Goal: Task Accomplishment & Management: Use online tool/utility

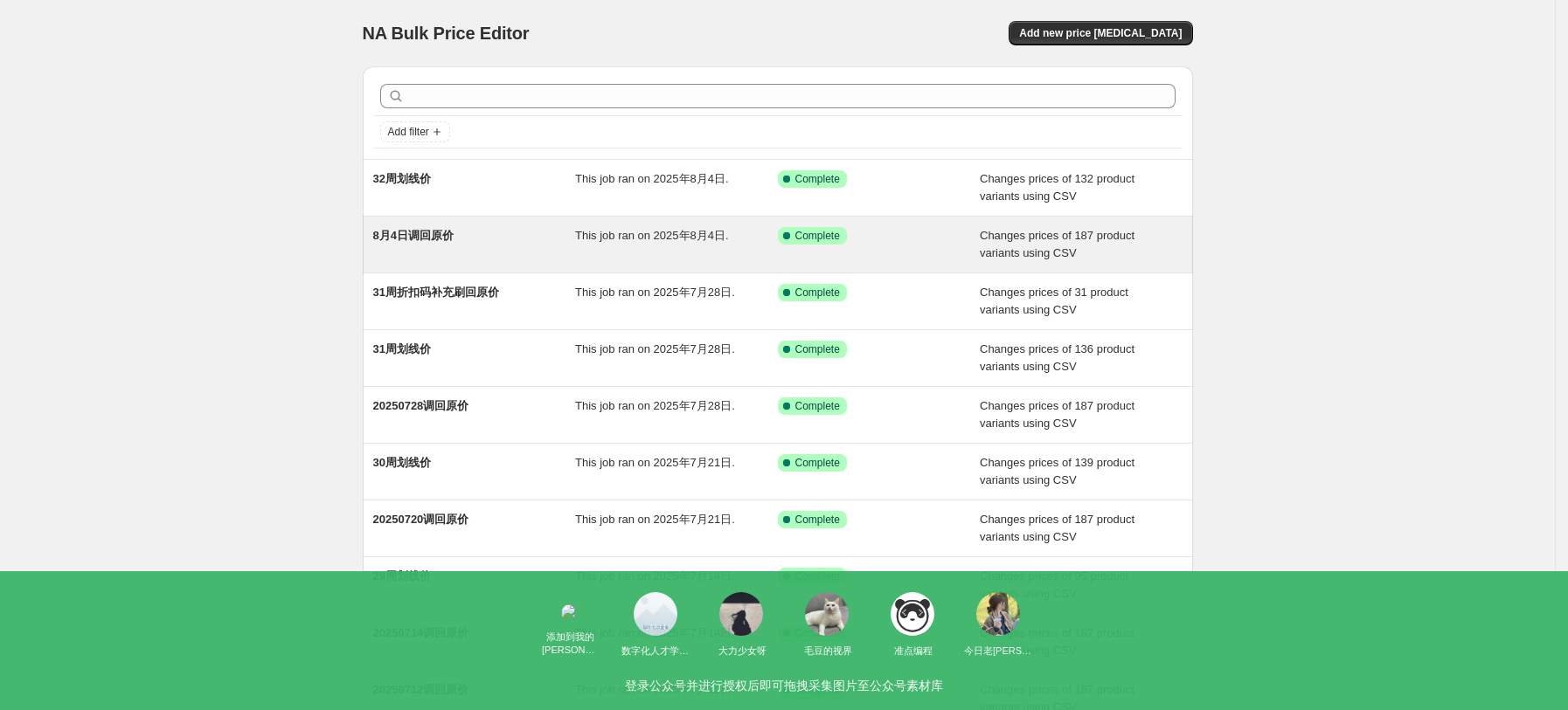
click at [489, 263] on div "8月4日调回原价 This job ran on 2025年8月4日. Success Complete Complete Changes prices of…" at bounding box center [778, 245] width 830 height 55
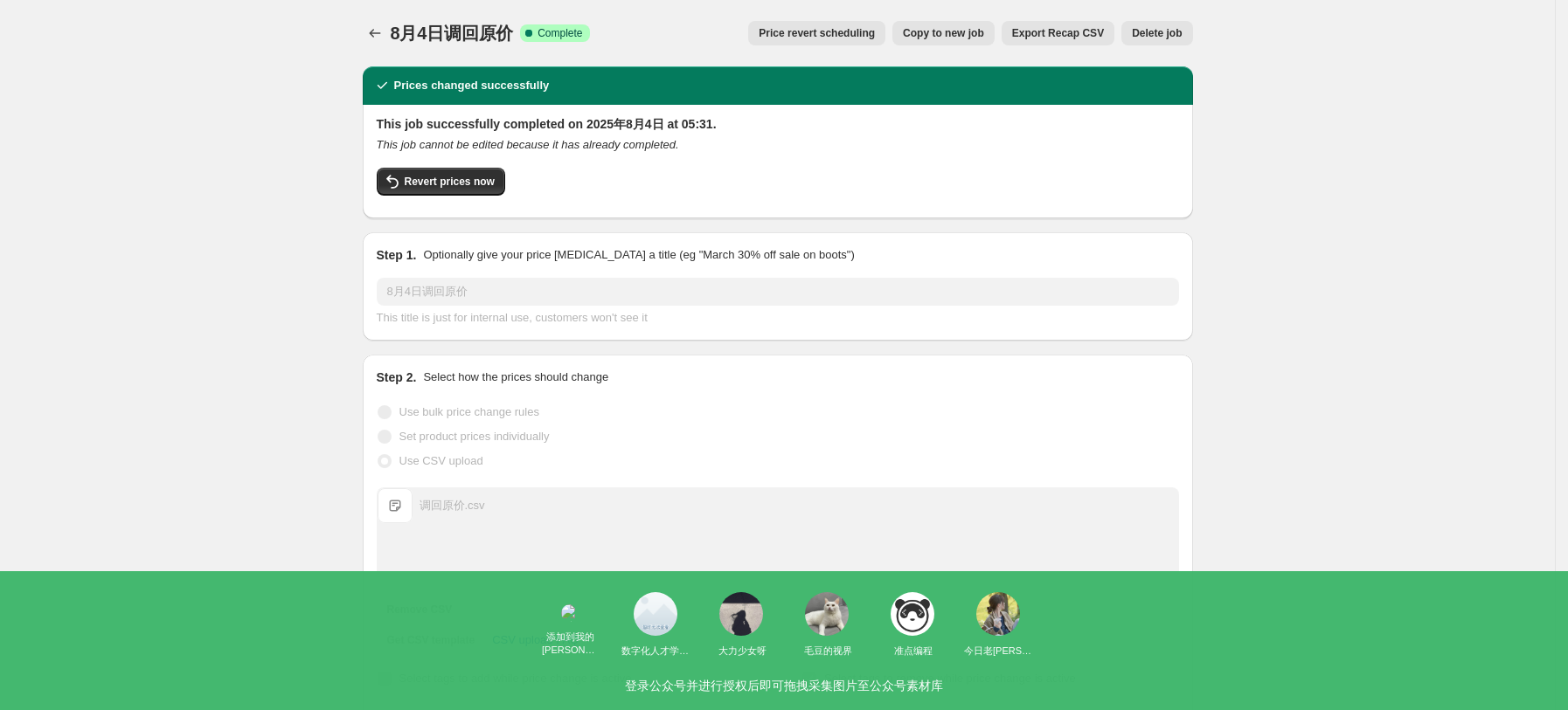
click at [970, 38] on span "Copy to new job" at bounding box center [943, 33] width 81 height 14
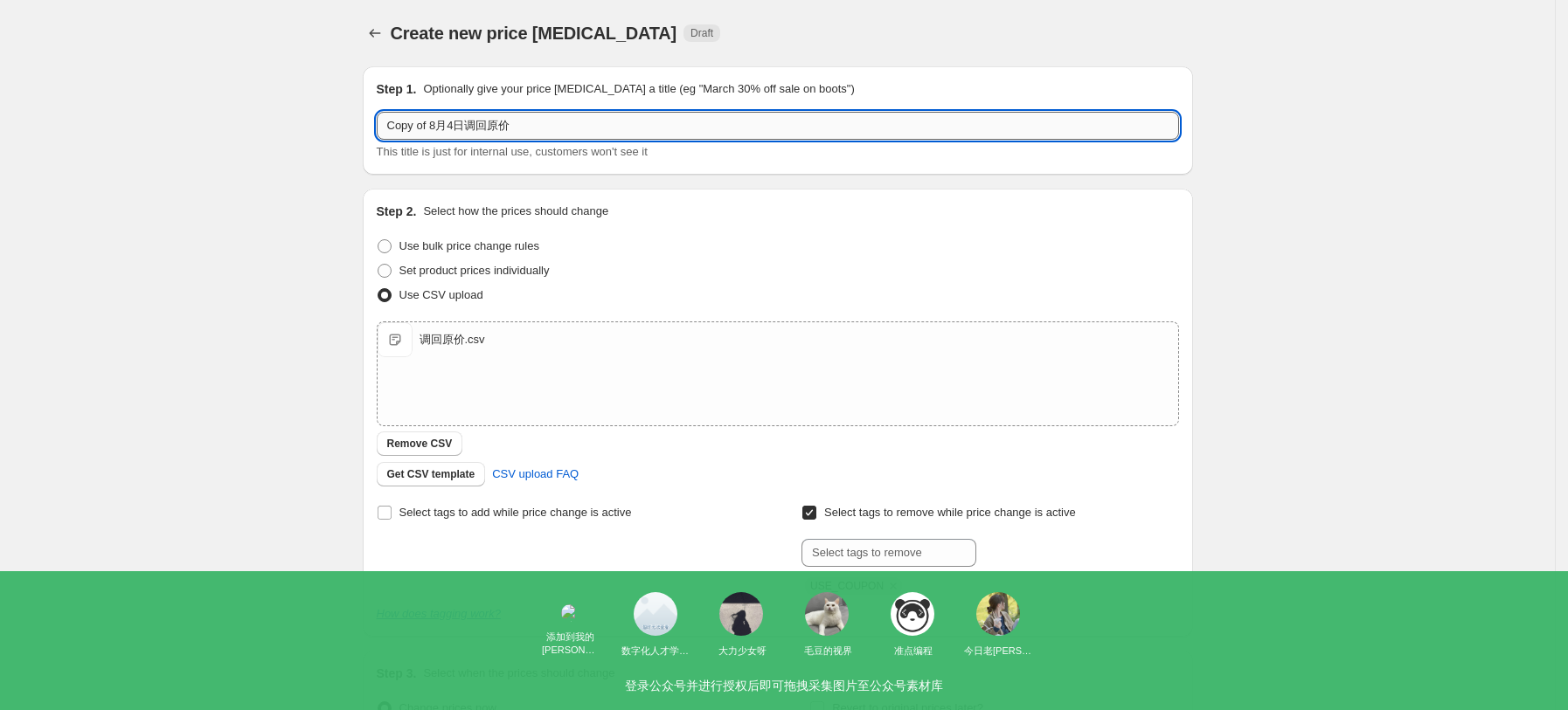
click at [542, 124] on input "Copy of 8月4日调回原价" at bounding box center [778, 126] width 802 height 28
drag, startPoint x: 524, startPoint y: 119, endPoint x: 379, endPoint y: 148, distance: 147.9
click at [379, 148] on div "Step 1. Optionally give your price change job a title (eg "March 30% off sale o…" at bounding box center [778, 120] width 830 height 108
type input "8.11回归原价"
click at [557, 527] on div "Select tags to add while price change is active" at bounding box center [565, 547] width 376 height 94
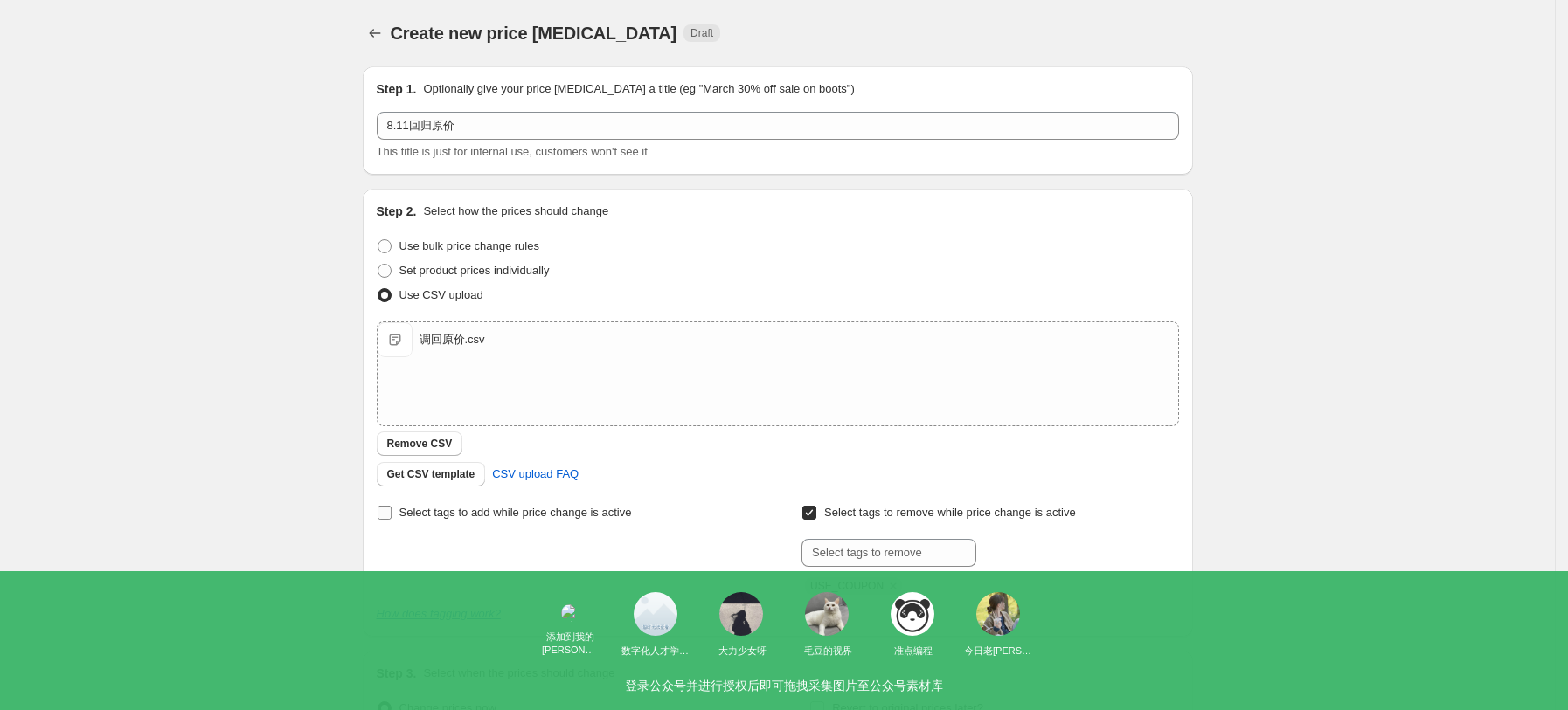
click at [564, 518] on span "Select tags to add while price change is active" at bounding box center [515, 512] width 233 height 13
click at [391, 518] on input "Select tags to add while price change is active" at bounding box center [384, 513] width 14 height 14
click at [564, 518] on span "Select tags to add while price change is active" at bounding box center [515, 512] width 233 height 13
click at [391, 518] on input "Select tags to add while price change is active" at bounding box center [384, 513] width 14 height 14
checkbox input "false"
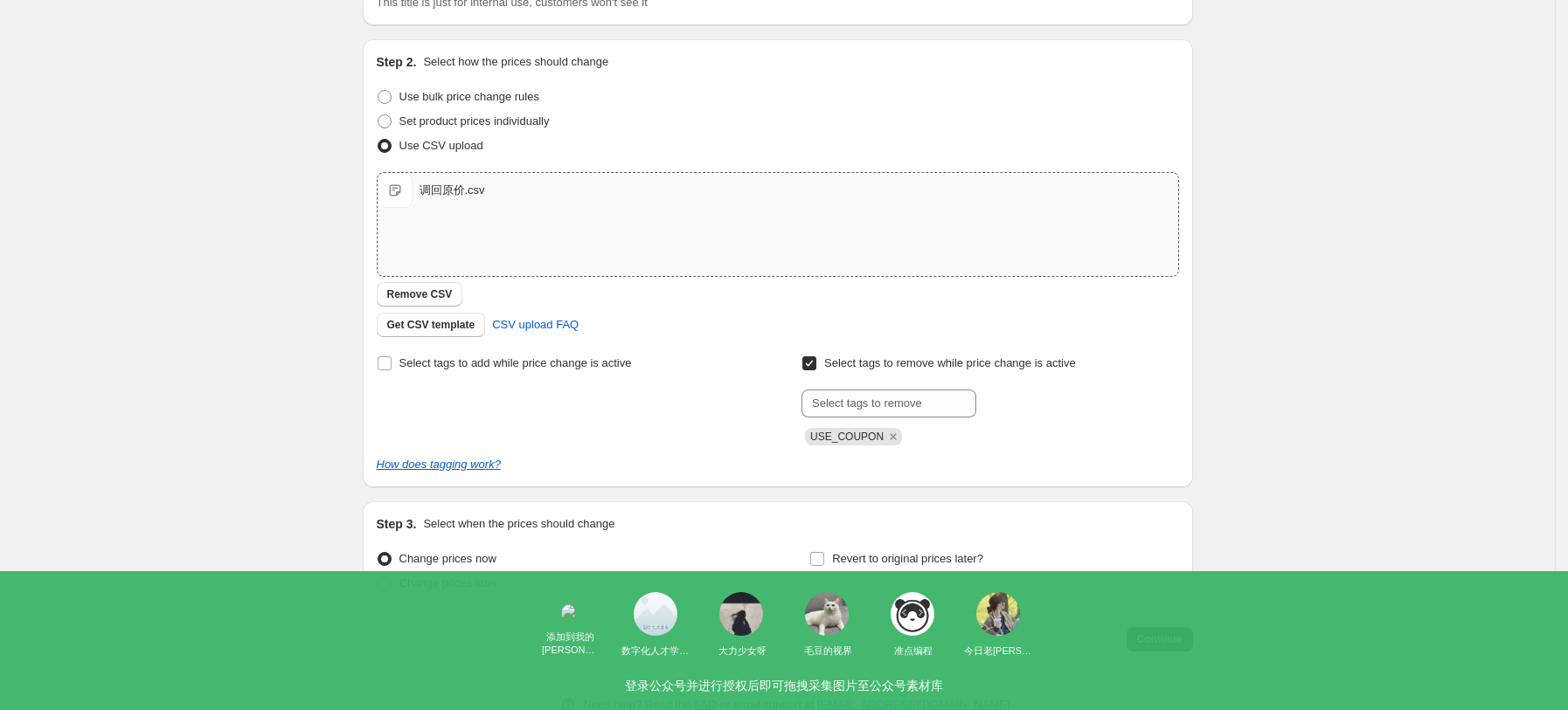
scroll to position [196, 0]
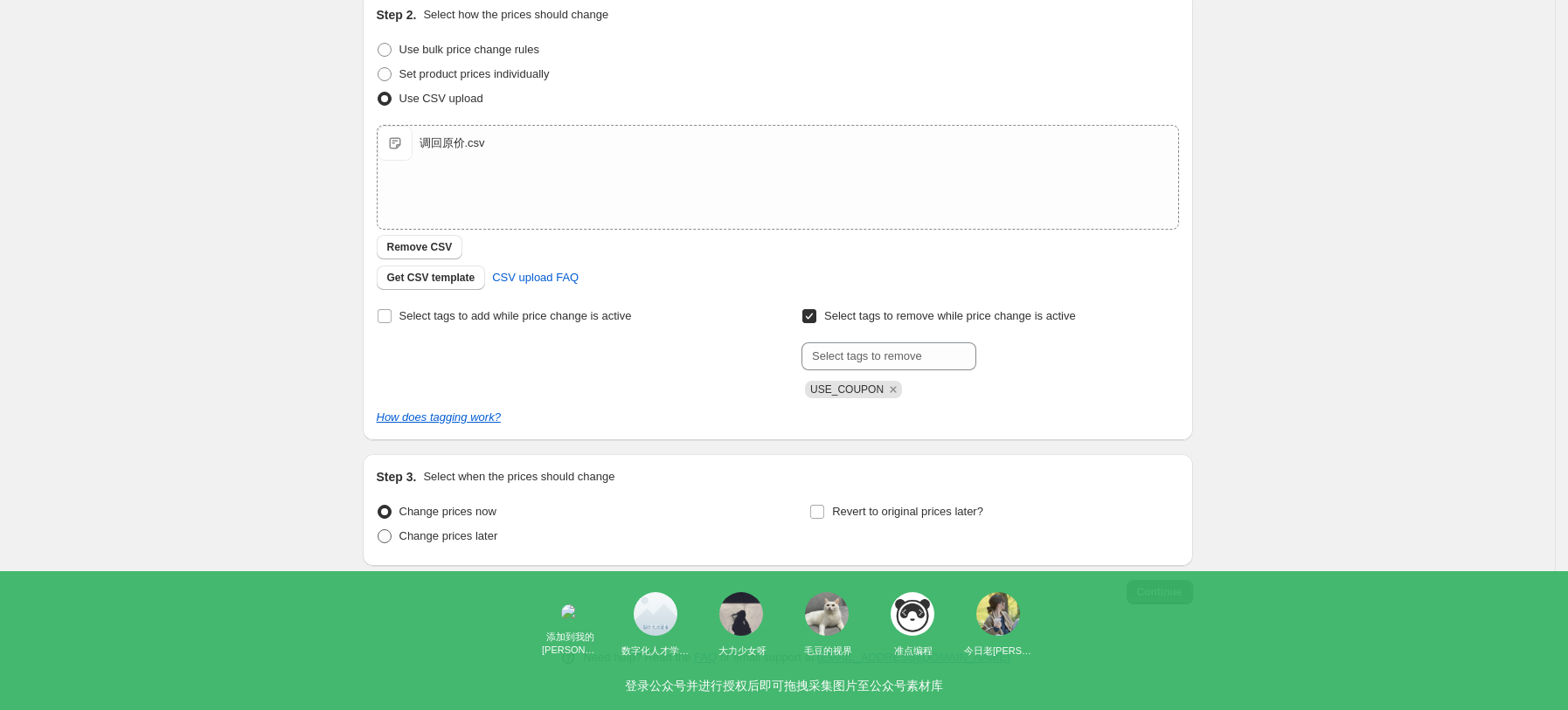
click at [471, 535] on span "Change prices later" at bounding box center [449, 536] width 99 height 13
click at [378, 530] on input "Change prices later" at bounding box center [377, 530] width 1 height 1
radio input "true"
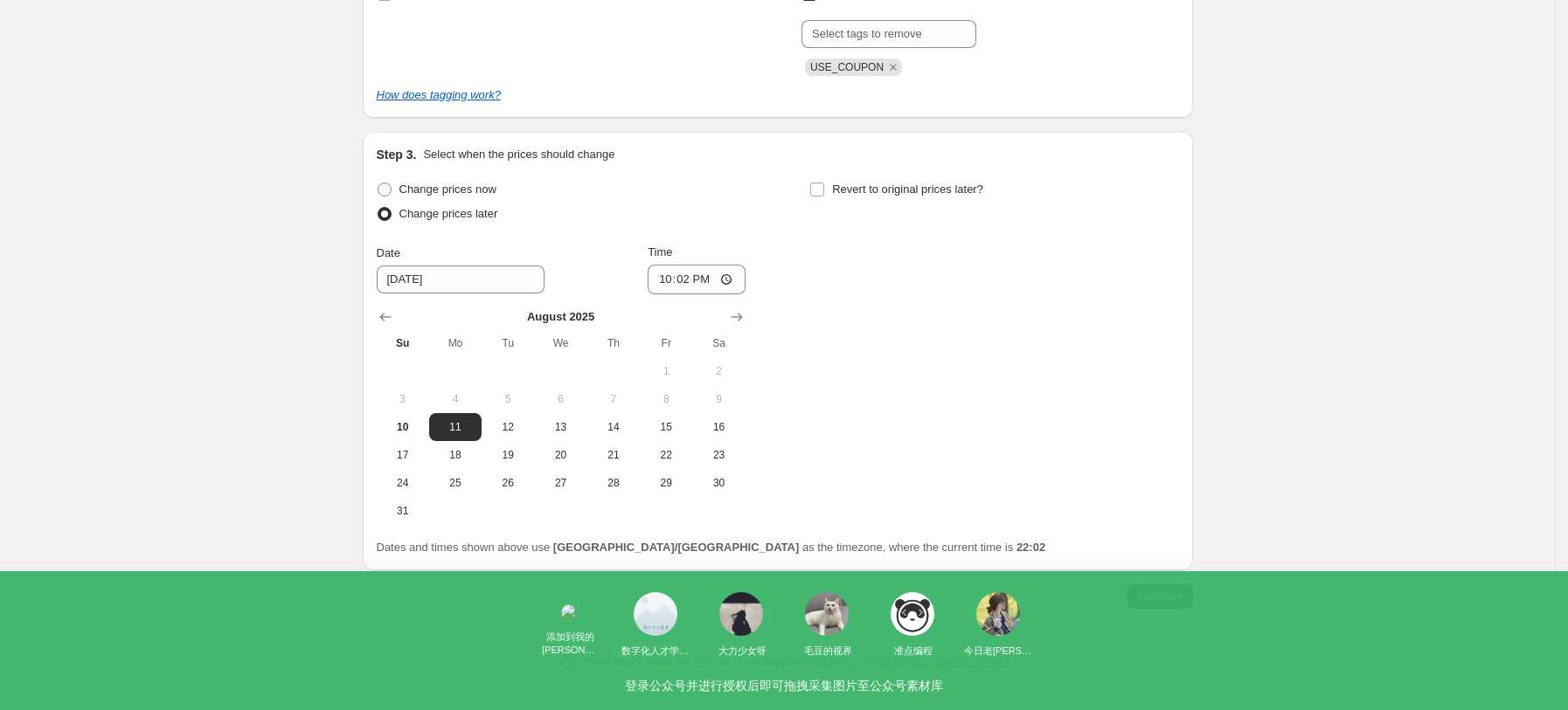
scroll to position [523, 0]
click at [742, 276] on input "22:02" at bounding box center [696, 275] width 98 height 30
click at [729, 278] on input "22:02" at bounding box center [696, 275] width 98 height 30
type input "05:50"
click at [878, 402] on div "Change prices now Change prices later Date 8/11/2025 Time 05:50 August 2025 Su …" at bounding box center [778, 347] width 802 height 348
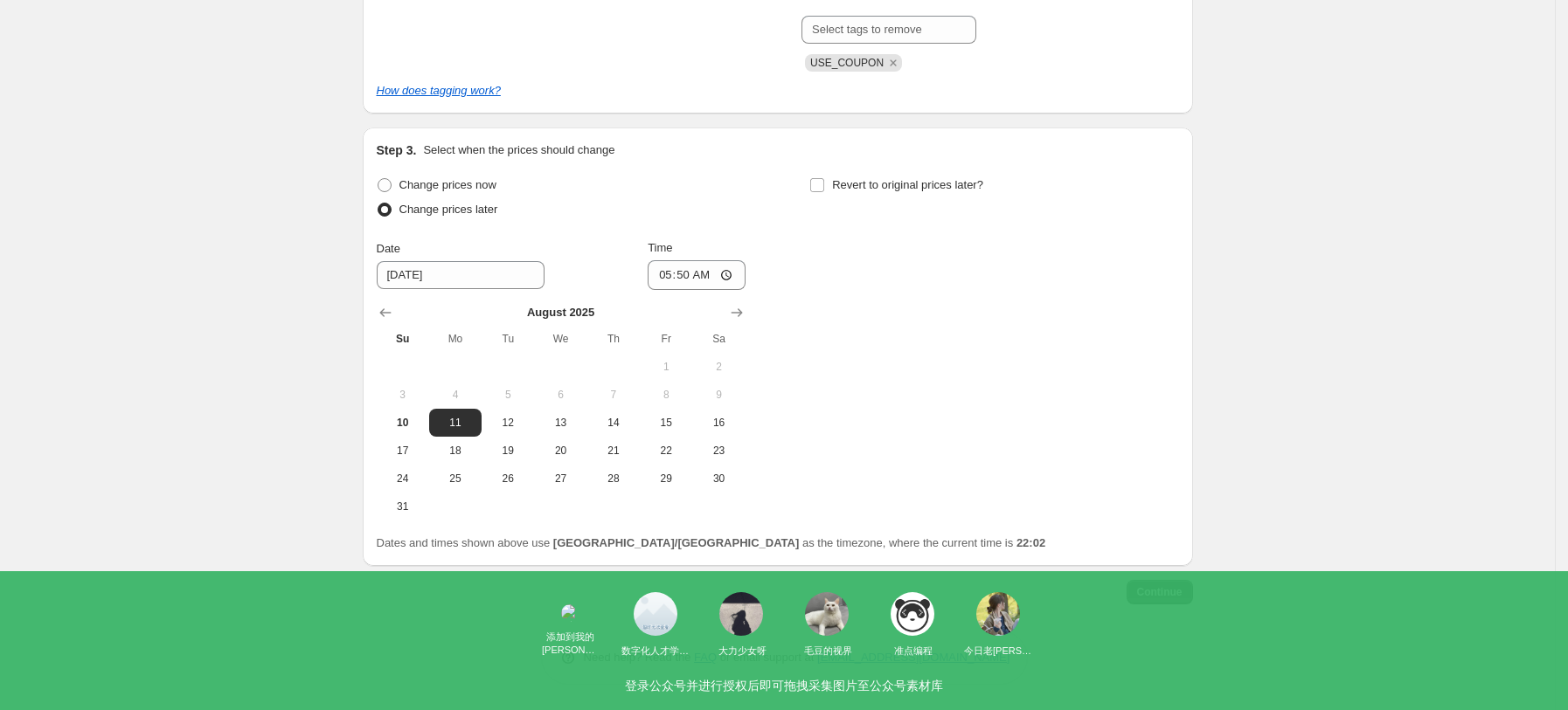
click at [1173, 597] on span "Continue" at bounding box center [1160, 592] width 46 height 14
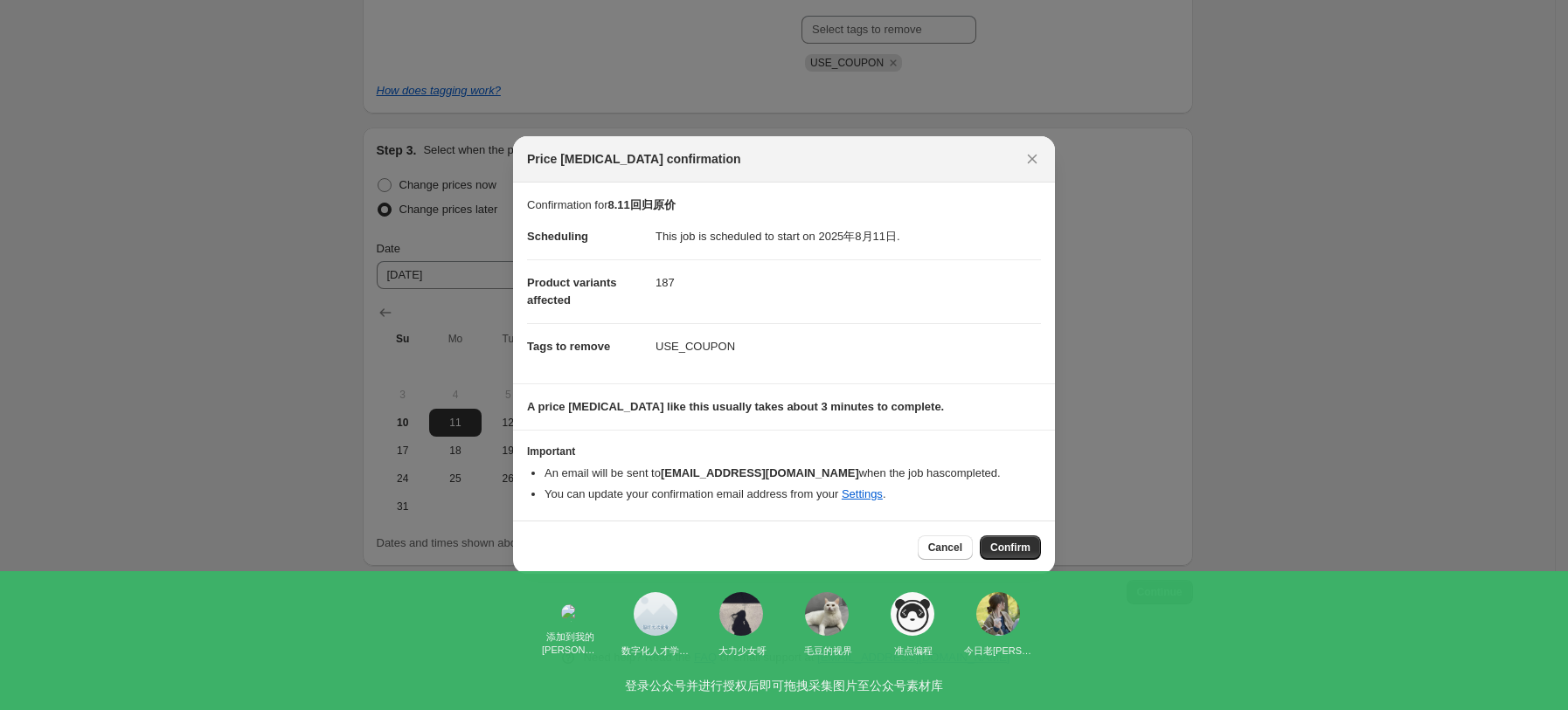
drag, startPoint x: 1036, startPoint y: 554, endPoint x: 938, endPoint y: 565, distance: 98.6
click at [1036, 553] on button "Confirm" at bounding box center [1010, 548] width 61 height 25
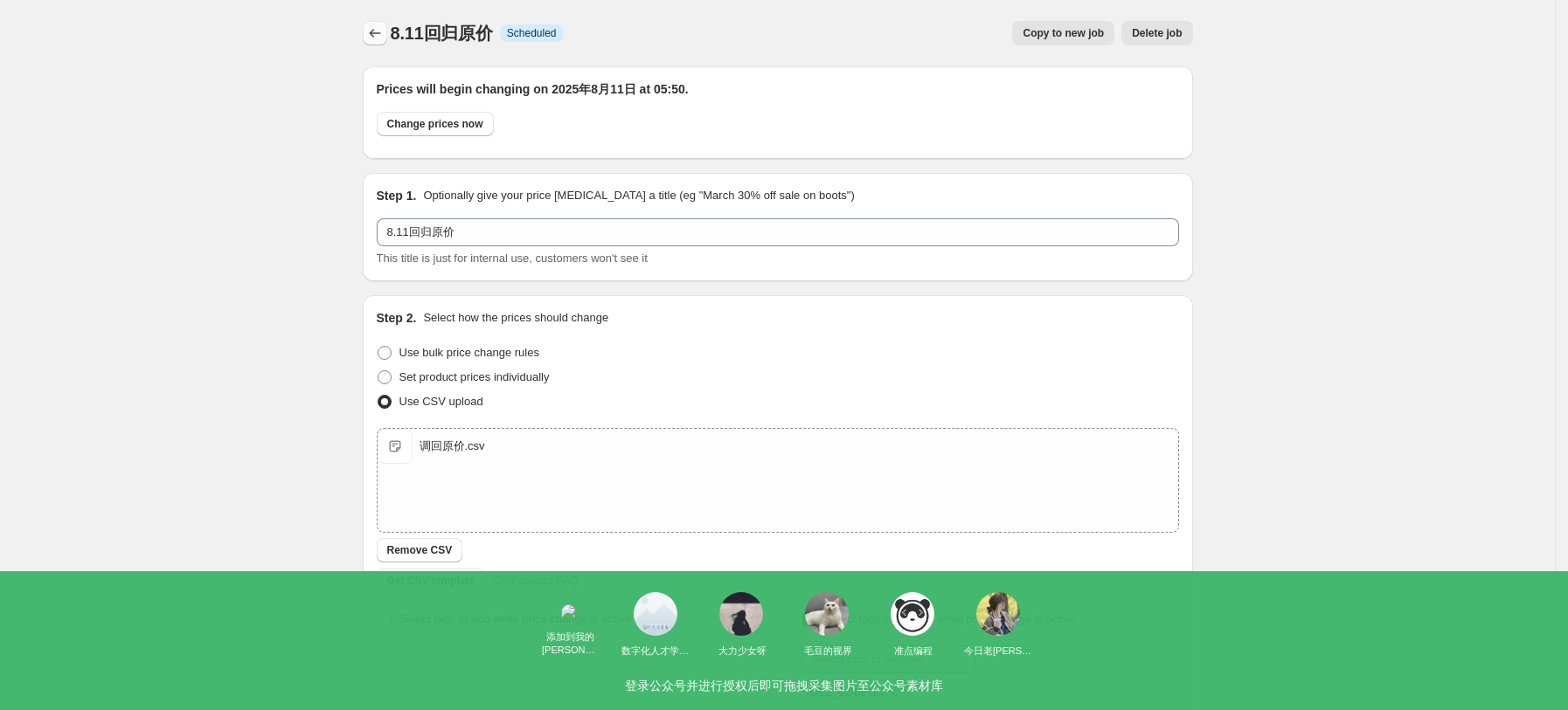
click at [377, 36] on icon "Price change jobs" at bounding box center [373, 33] width 11 height 9
